Goal: Navigation & Orientation: Find specific page/section

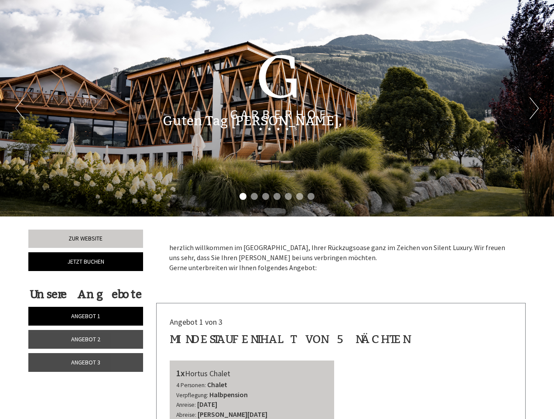
click at [277, 209] on div "Previous Next 1 2 3 4 5 6 7" at bounding box center [277, 108] width 554 height 216
click at [243, 196] on li "1" at bounding box center [243, 196] width 7 height 7
click at [254, 196] on li "2" at bounding box center [254, 196] width 7 height 7
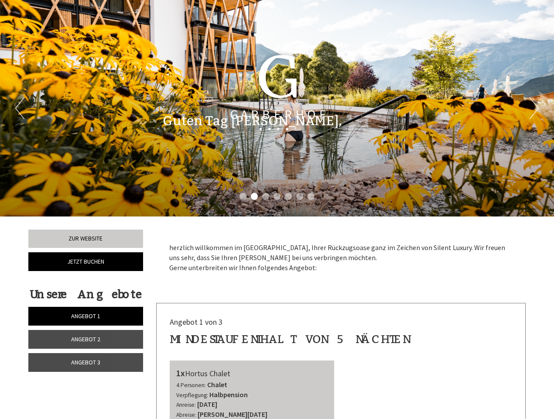
click at [266, 196] on li "3" at bounding box center [265, 196] width 7 height 7
click at [277, 196] on li "4" at bounding box center [277, 196] width 7 height 7
click at [288, 196] on li "5" at bounding box center [288, 196] width 7 height 7
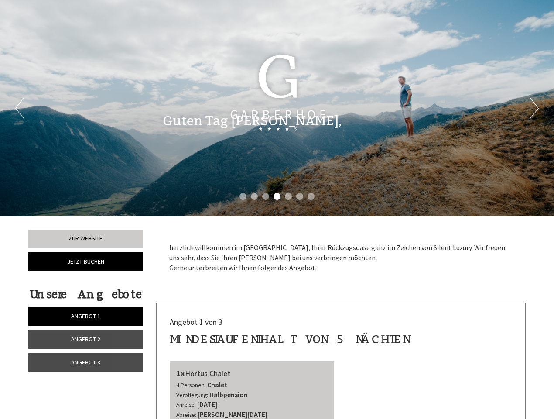
click at [300, 196] on li "6" at bounding box center [299, 196] width 7 height 7
click at [311, 196] on li "7" at bounding box center [311, 196] width 7 height 7
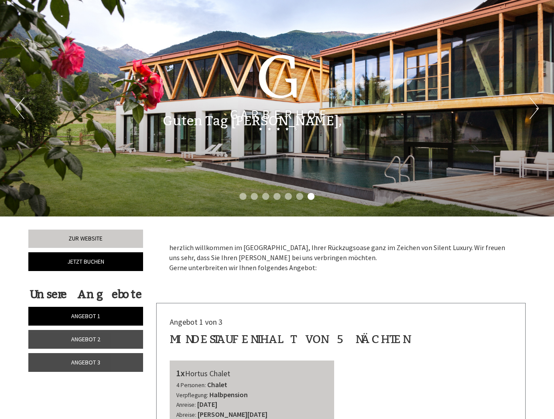
click at [86, 316] on span "Angebot 1" at bounding box center [85, 316] width 29 height 8
